Goal: Task Accomplishment & Management: Use online tool/utility

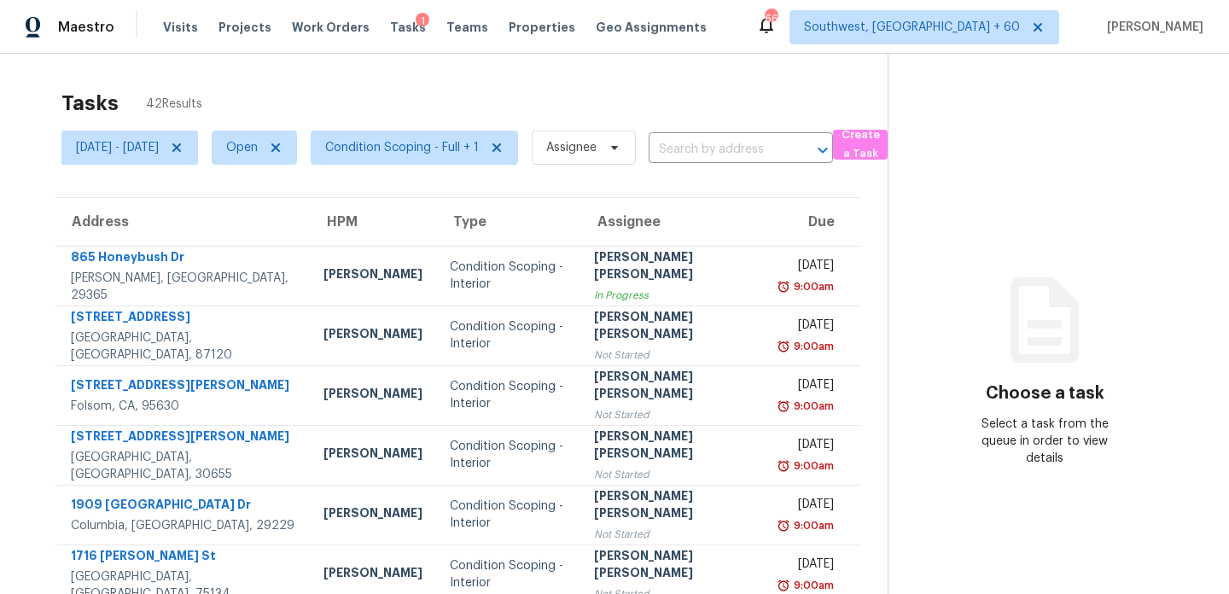
click at [459, 155] on span "Condition Scoping - Full + 1" at bounding box center [402, 147] width 154 height 17
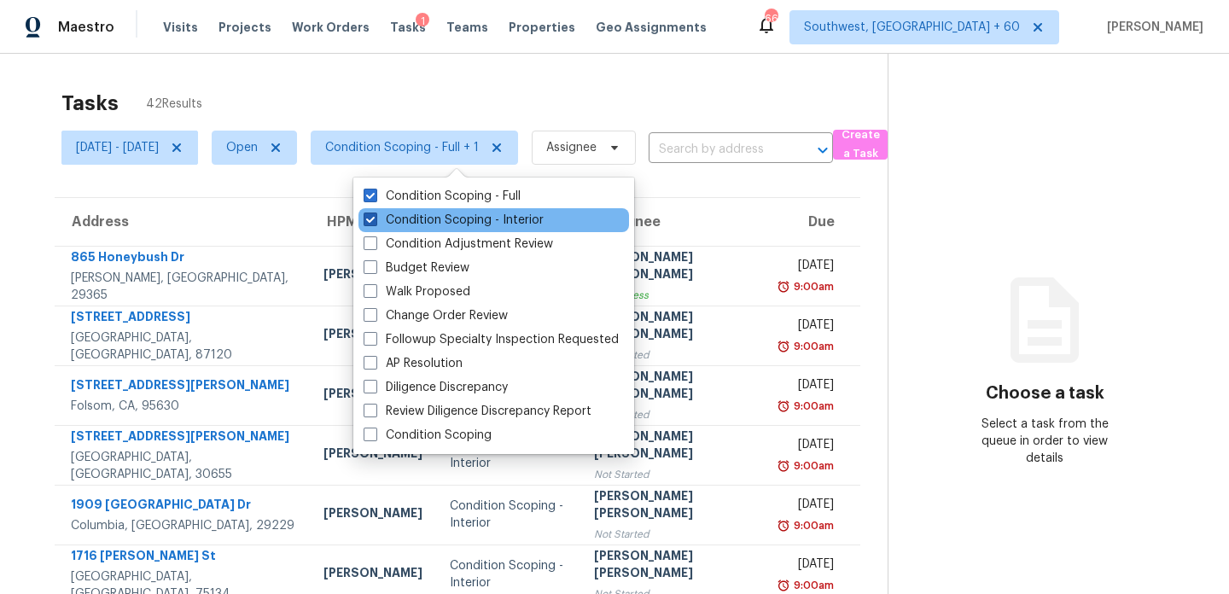
click at [435, 227] on label "Condition Scoping - Interior" at bounding box center [454, 220] width 180 height 17
click at [375, 223] on input "Condition Scoping - Interior" at bounding box center [369, 217] width 11 height 11
checkbox input "false"
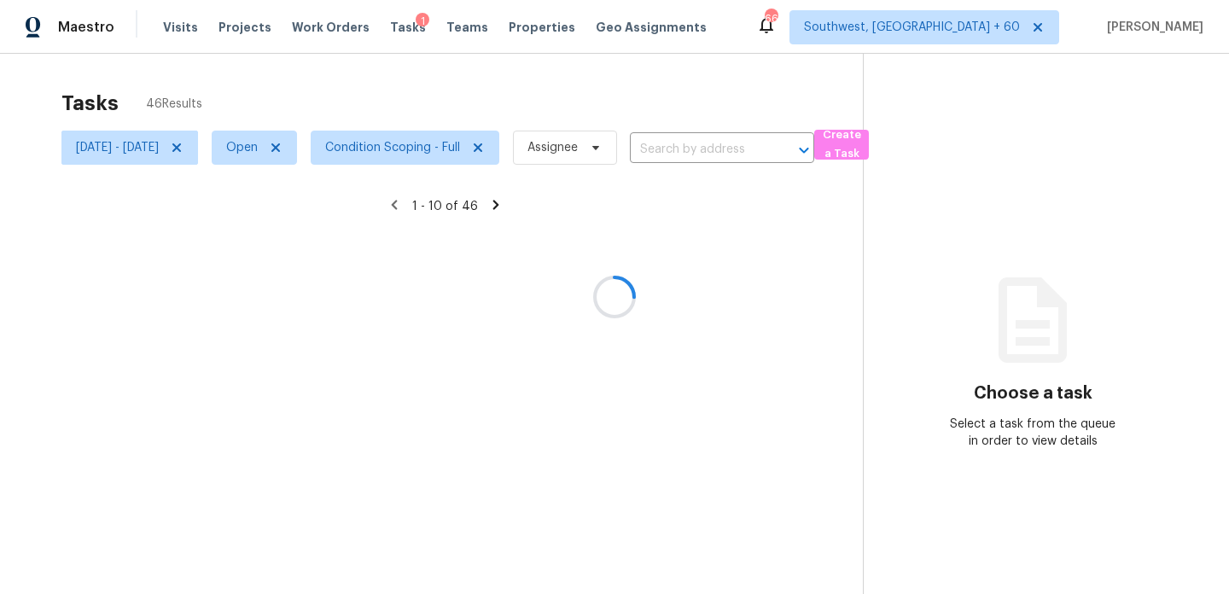
click at [425, 108] on div at bounding box center [614, 297] width 1229 height 594
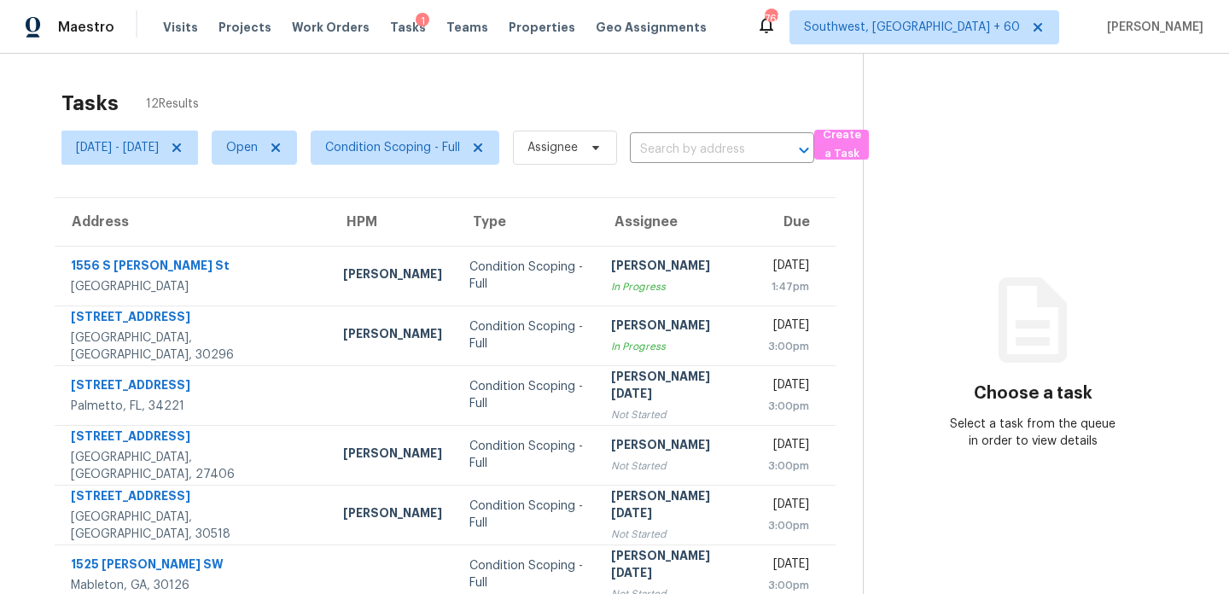
scroll to position [295, 0]
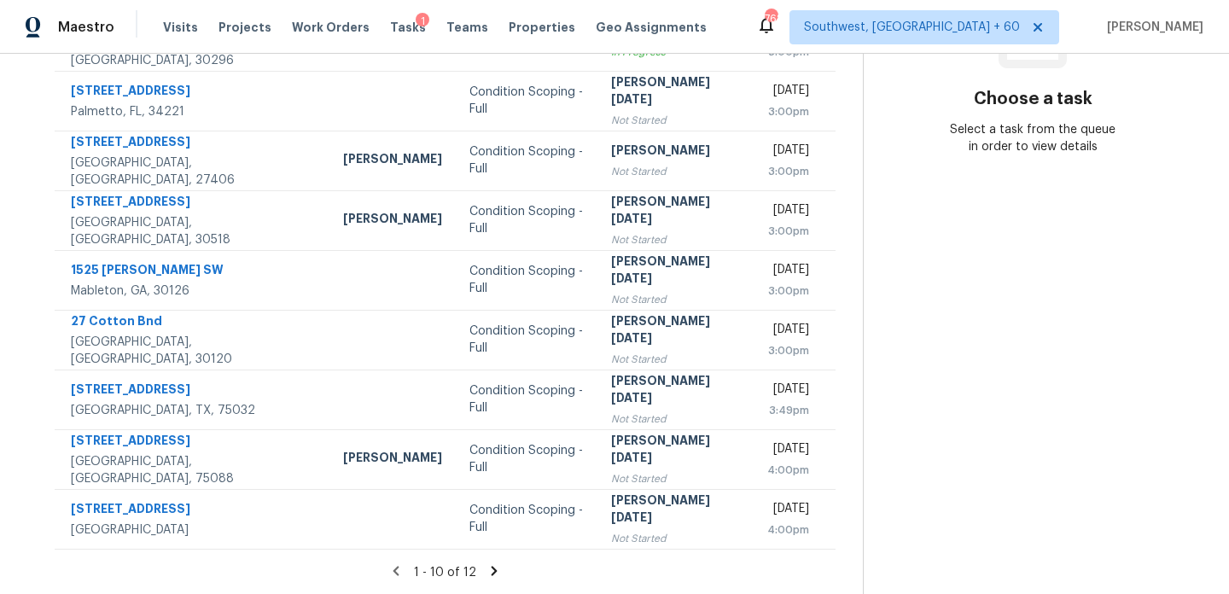
click at [493, 568] on icon at bounding box center [494, 570] width 15 height 15
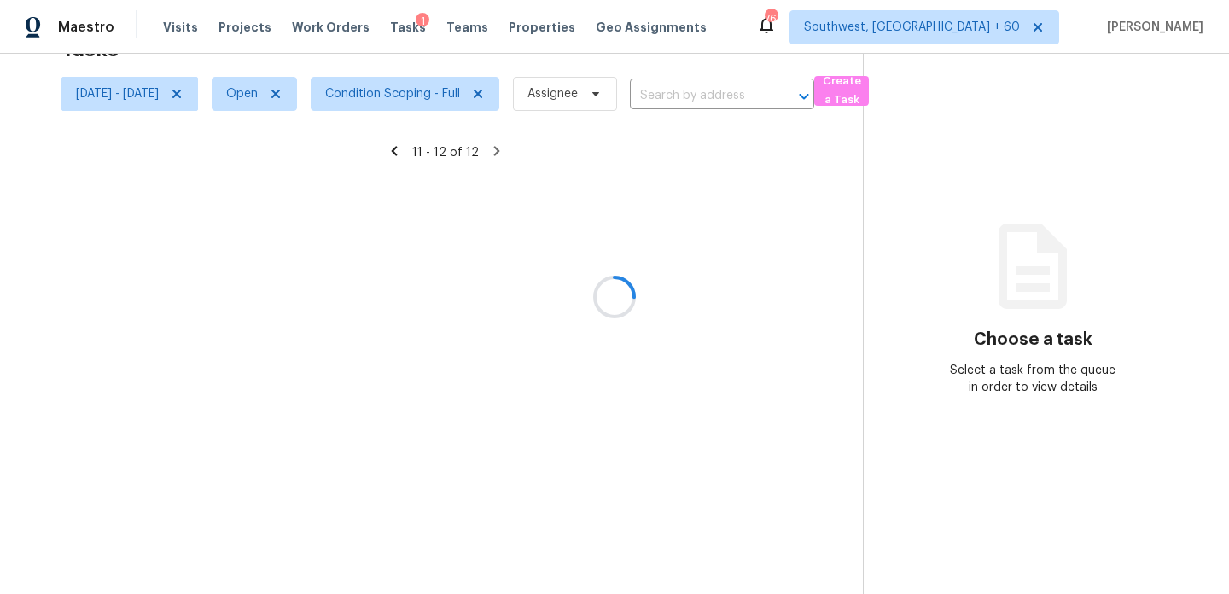
scroll to position [54, 0]
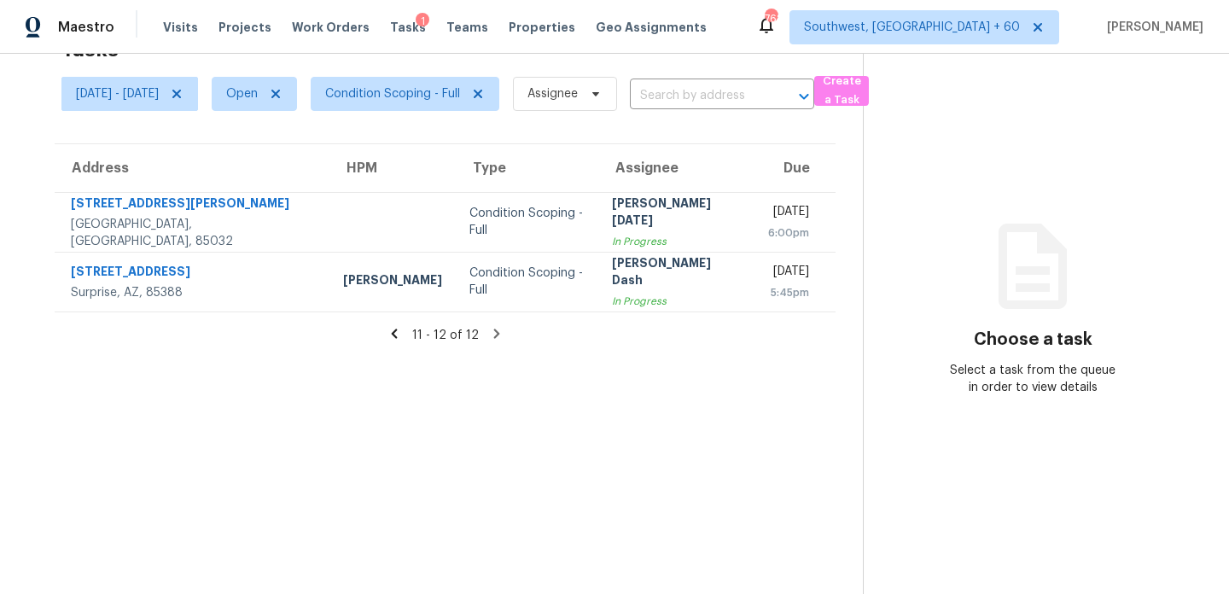
click at [402, 332] on icon at bounding box center [394, 333] width 15 height 15
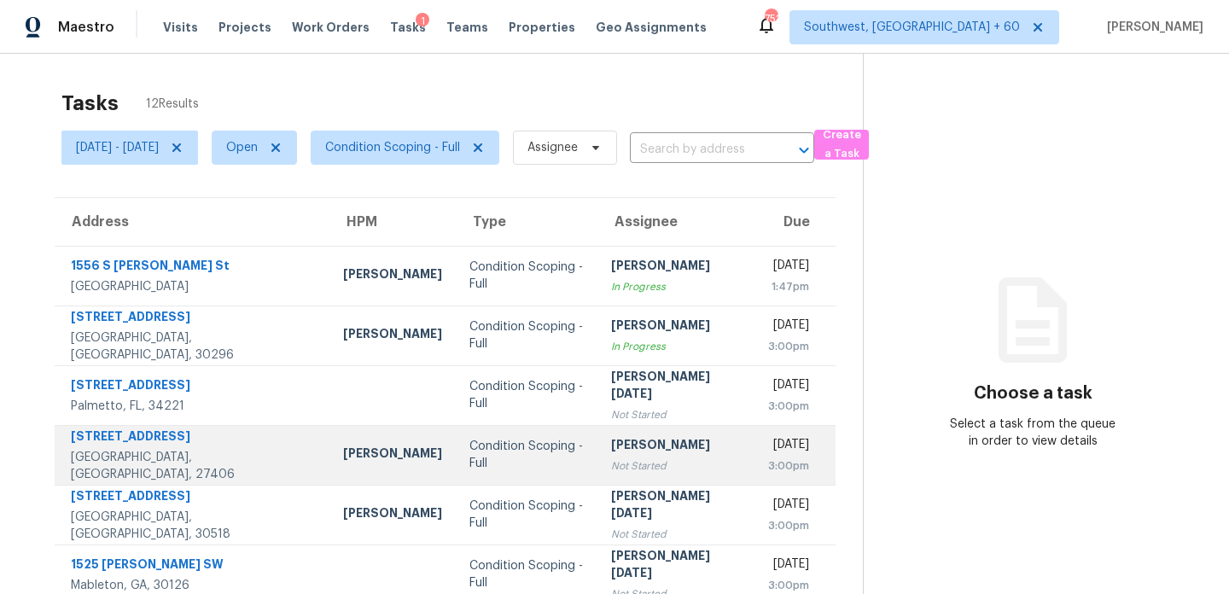
scroll to position [295, 0]
